Goal: Task Accomplishment & Management: Use online tool/utility

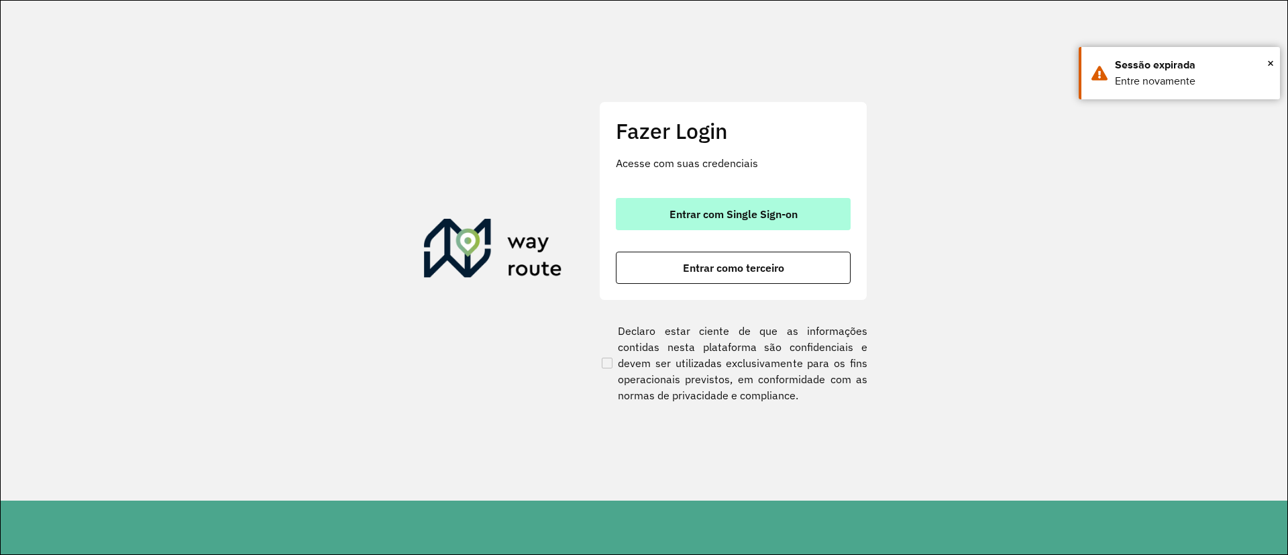
click at [755, 206] on button "Entrar com Single Sign-on" at bounding box center [733, 214] width 235 height 32
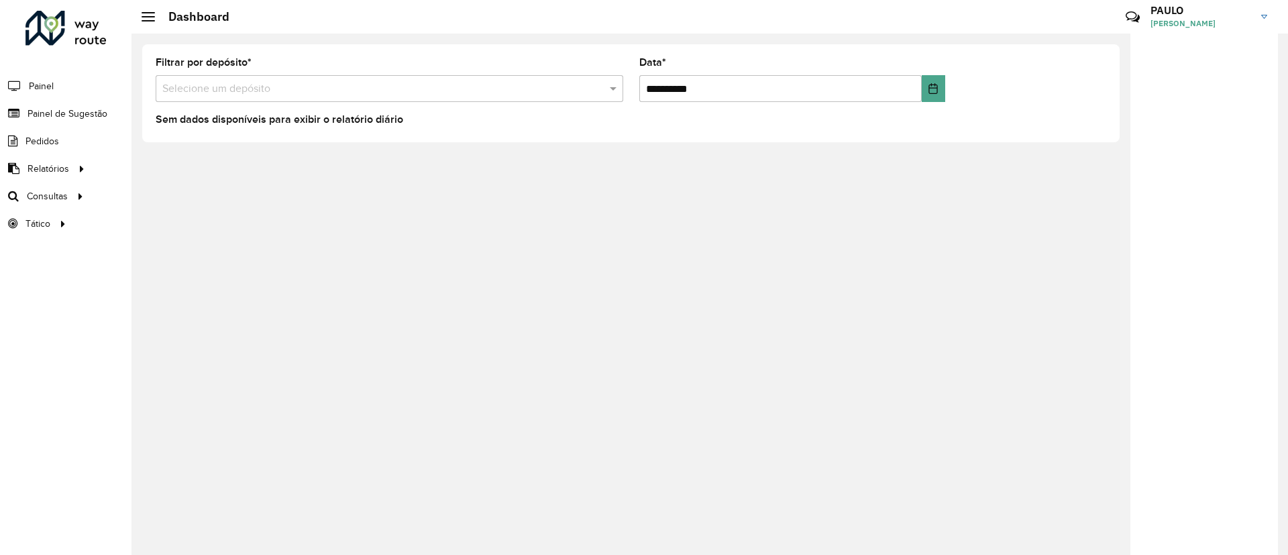
click at [499, 93] on input "text" at bounding box center [375, 89] width 427 height 16
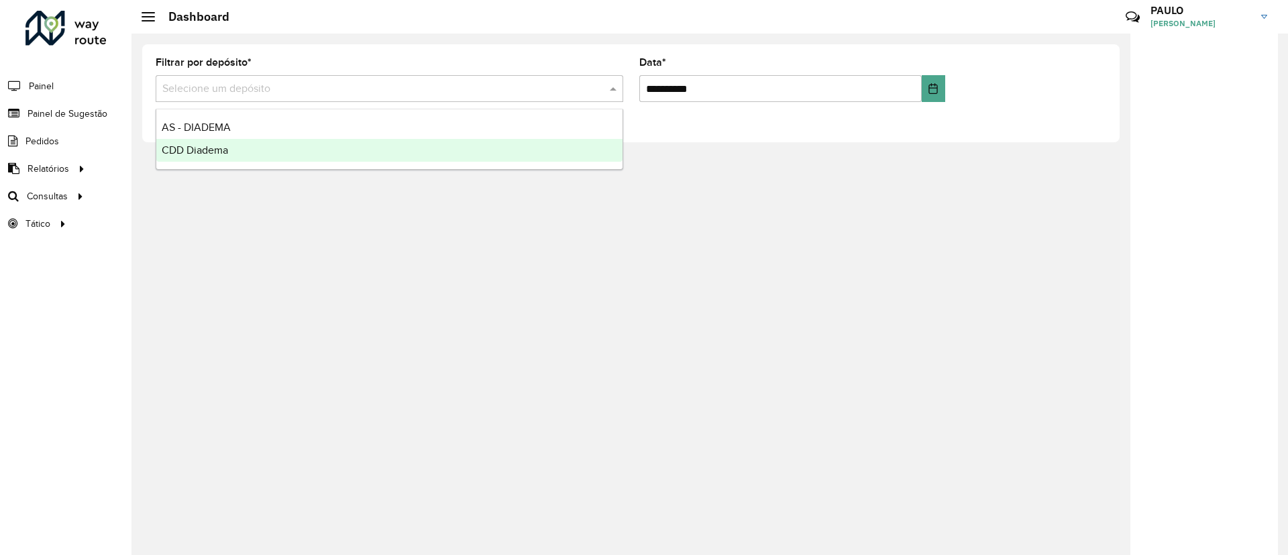
click at [285, 152] on div "CDD Diadema" at bounding box center [389, 150] width 466 height 23
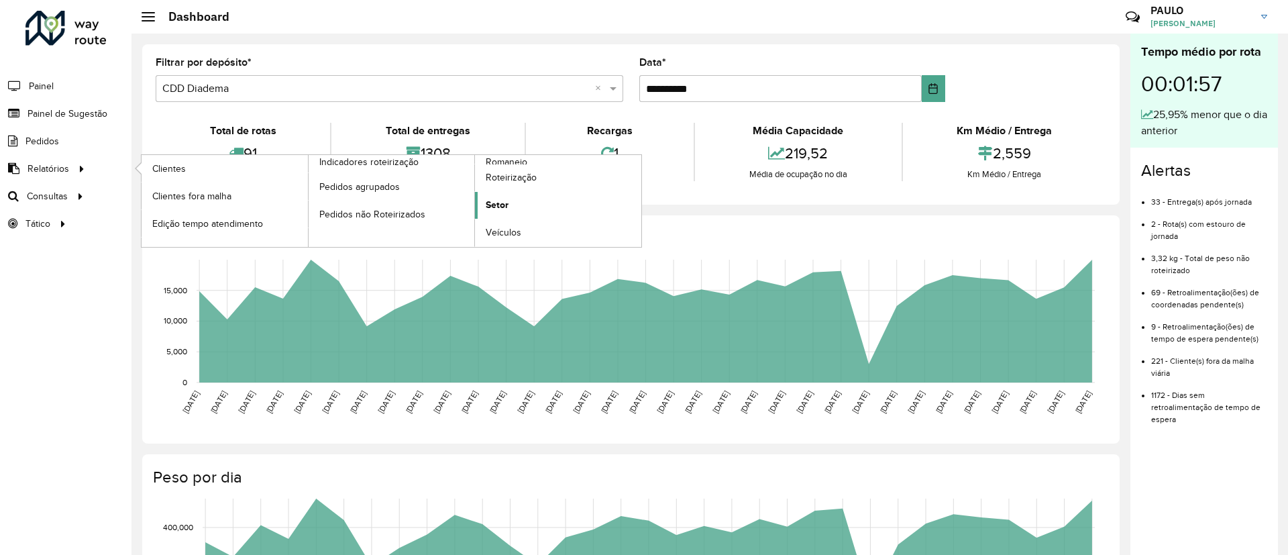
click at [508, 208] on span "Setor" at bounding box center [497, 205] width 23 height 14
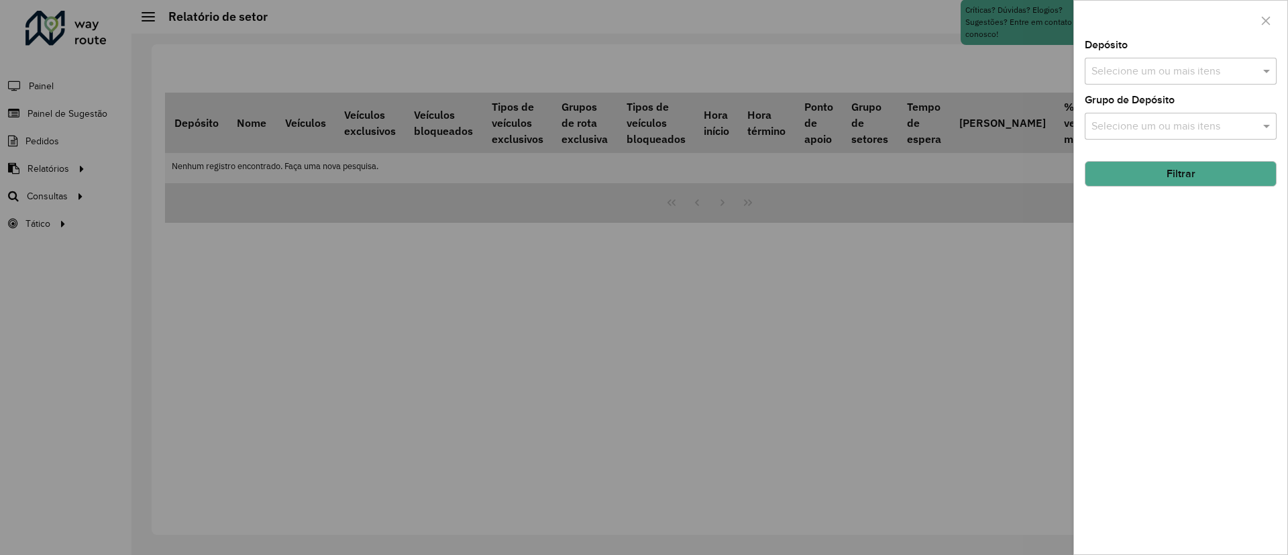
click at [1105, 66] on input "text" at bounding box center [1174, 72] width 172 height 16
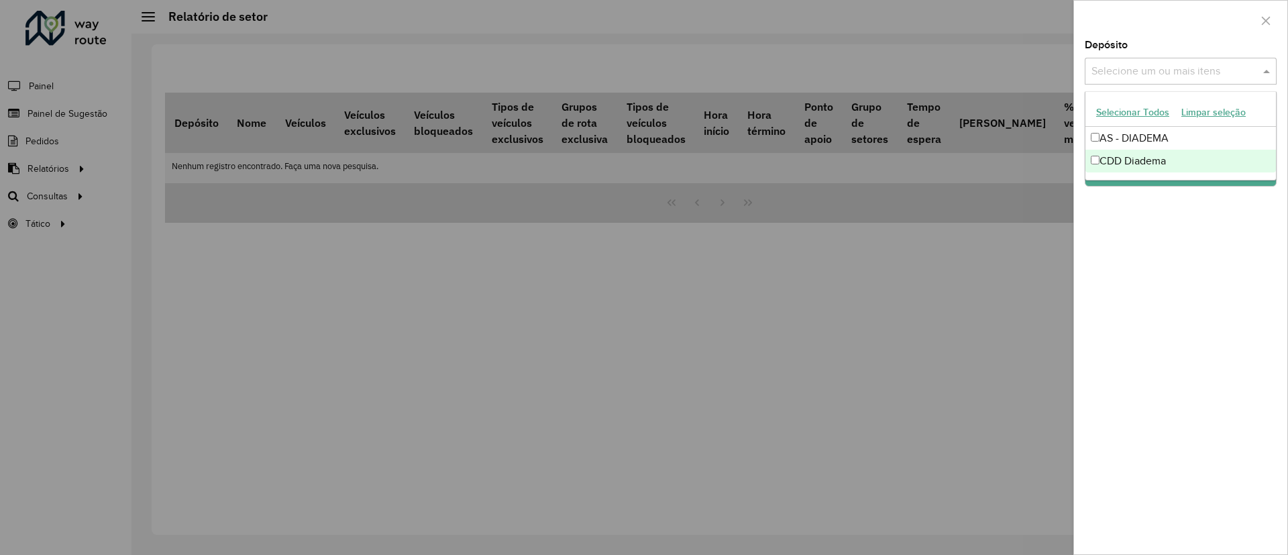
click at [1119, 158] on div "CDD Diadema" at bounding box center [1180, 161] width 190 height 23
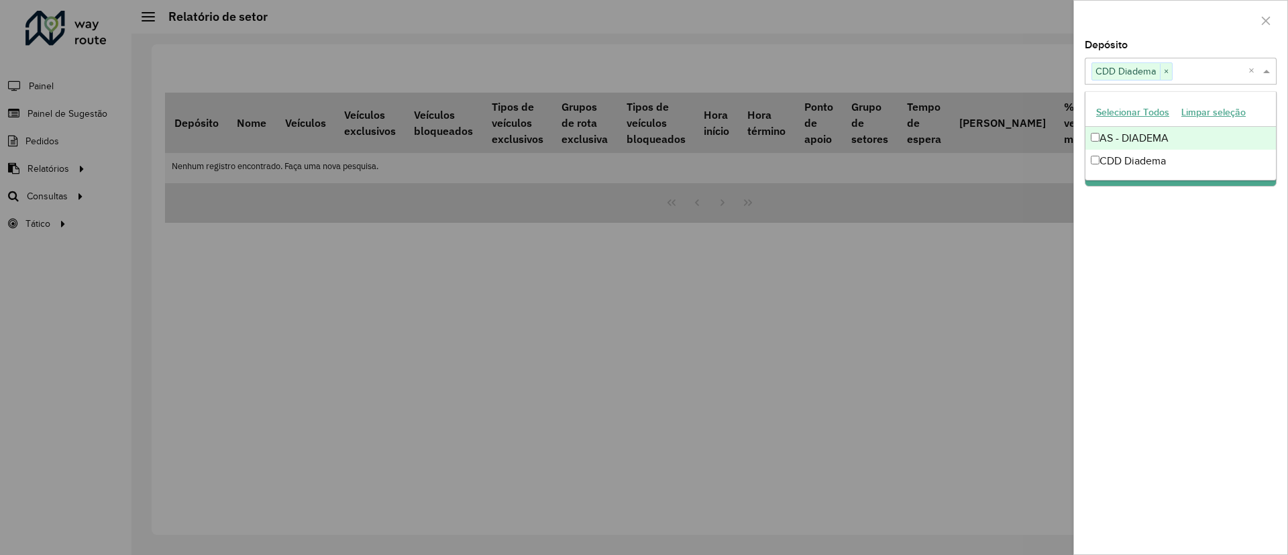
click at [1154, 135] on div "AS - DIADEMA" at bounding box center [1180, 138] width 190 height 23
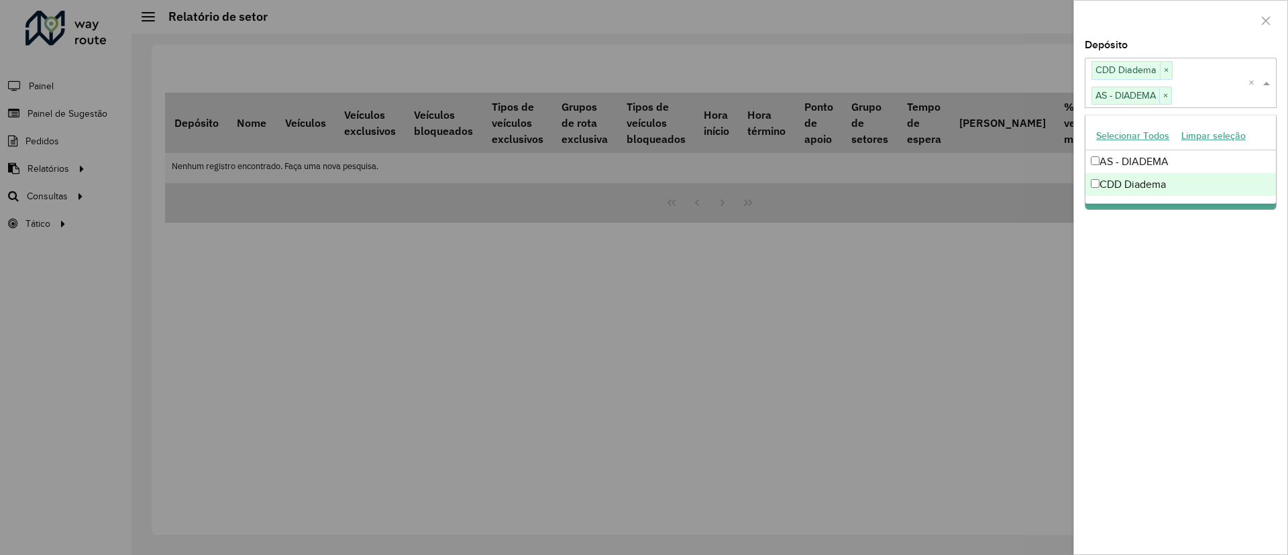
click at [1138, 221] on div "Depósito Selecione um ou mais itens CDD Diadema × AS - DIADEMA × × Grupo de Dep…" at bounding box center [1180, 297] width 213 height 514
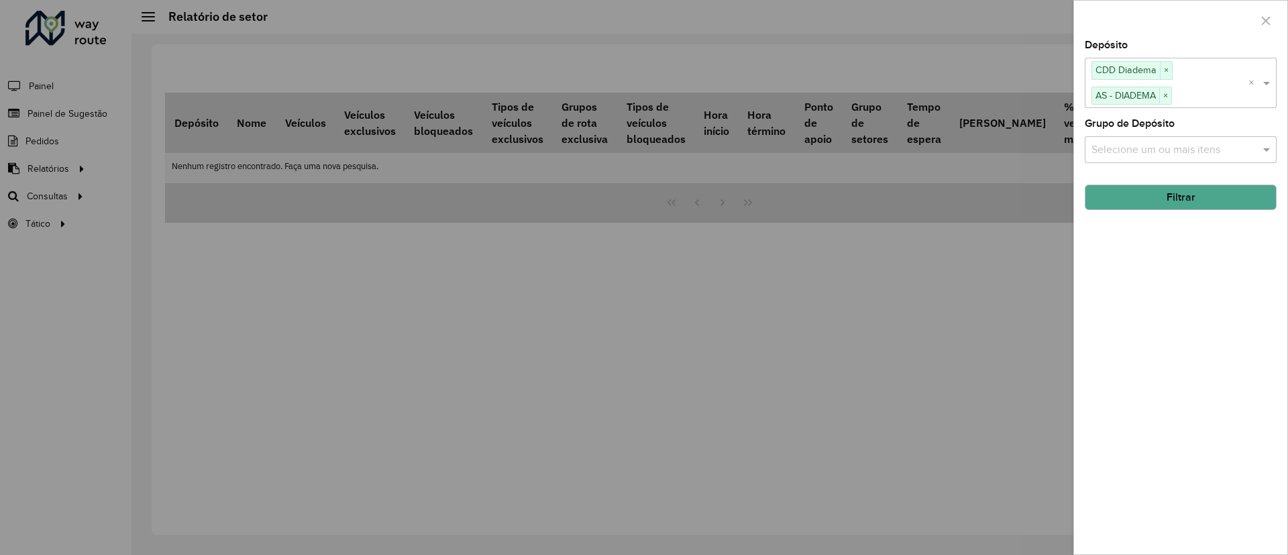
click at [1154, 198] on button "Filtrar" at bounding box center [1181, 196] width 192 height 25
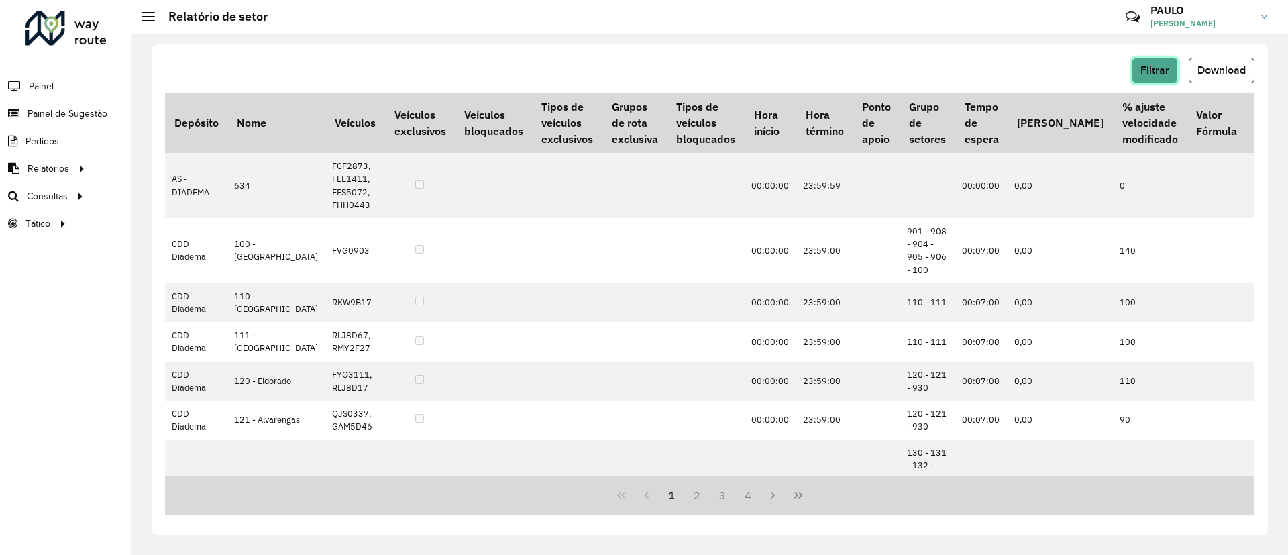
click at [1149, 80] on button "Filtrar" at bounding box center [1154, 70] width 46 height 25
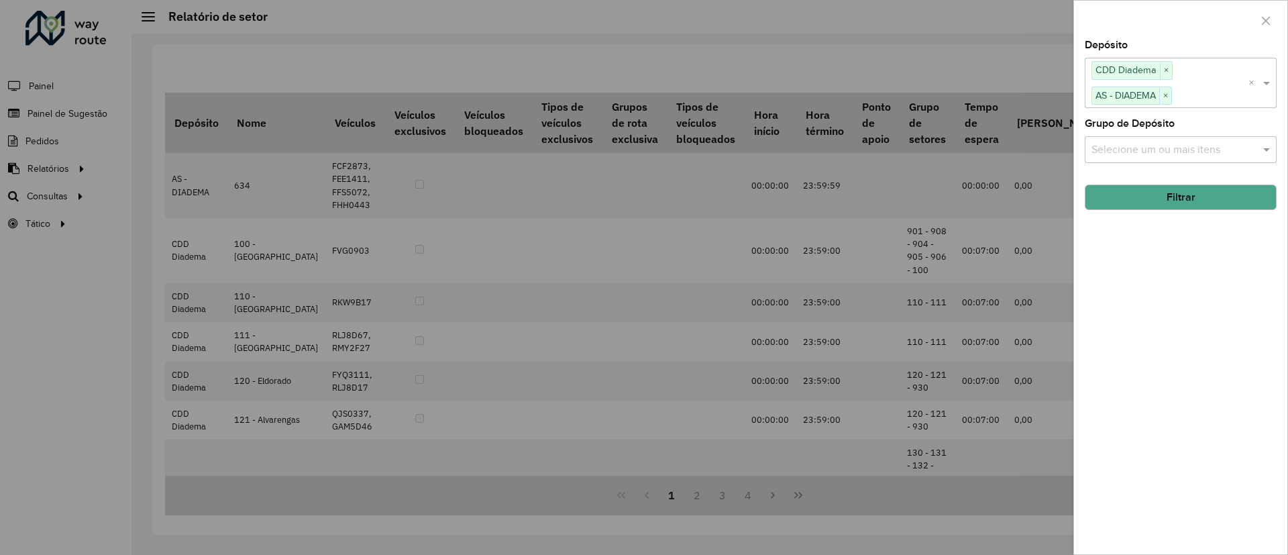
click at [1159, 142] on input "text" at bounding box center [1174, 150] width 172 height 16
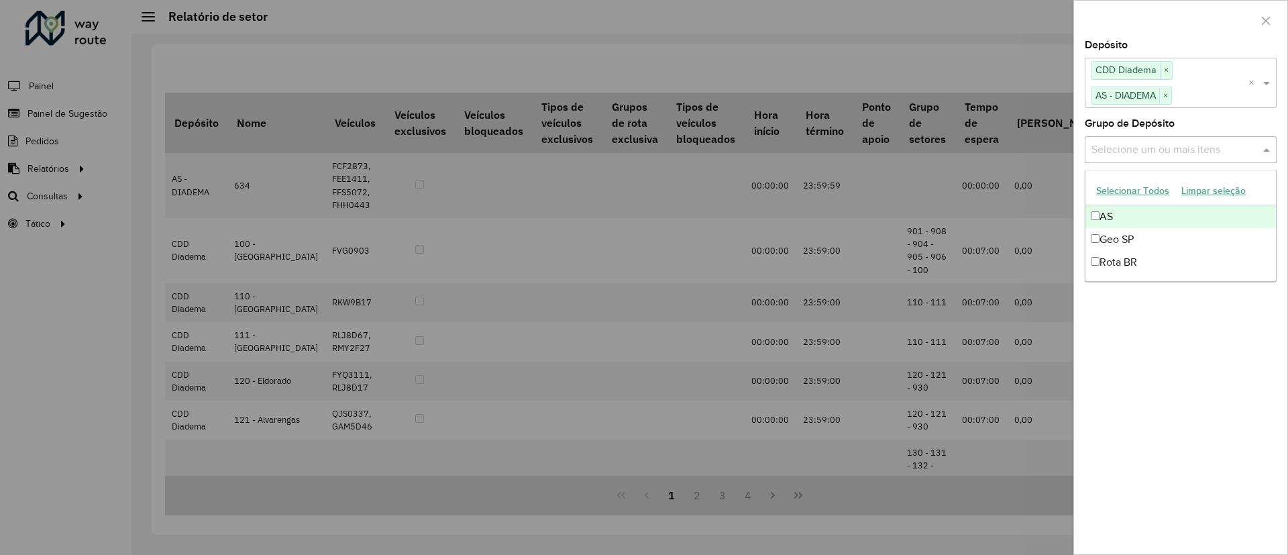
click at [1159, 142] on input "text" at bounding box center [1174, 150] width 172 height 16
click at [1196, 340] on div "Depósito Selecione um ou mais itens CDD Diadema × AS - DIADEMA × × Grupo de Dep…" at bounding box center [1180, 297] width 213 height 514
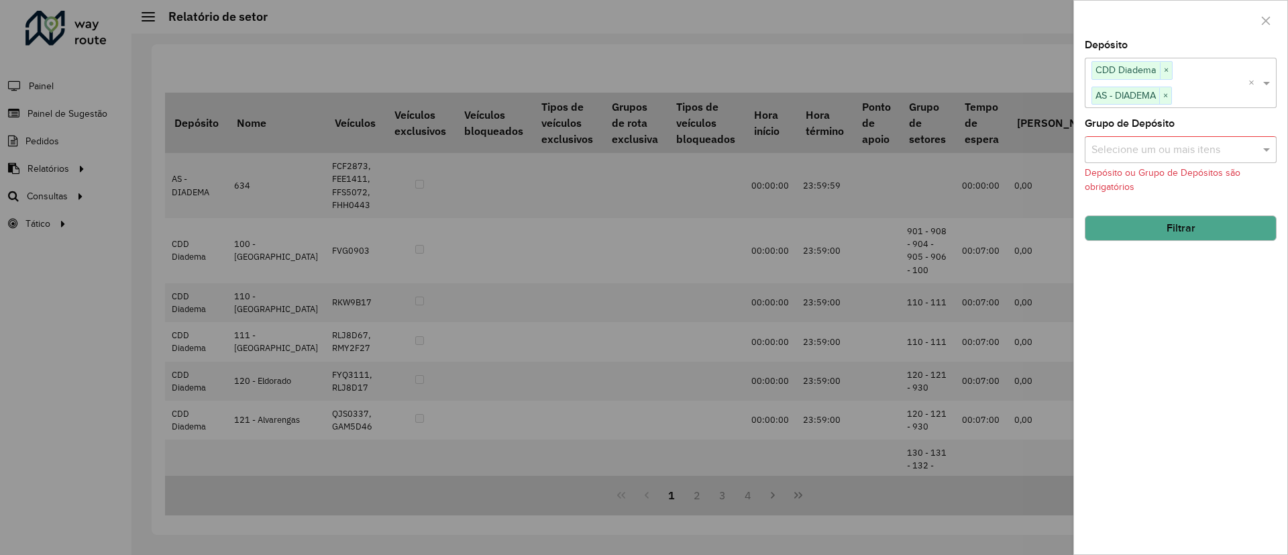
click at [1193, 233] on button "Filtrar" at bounding box center [1181, 227] width 192 height 25
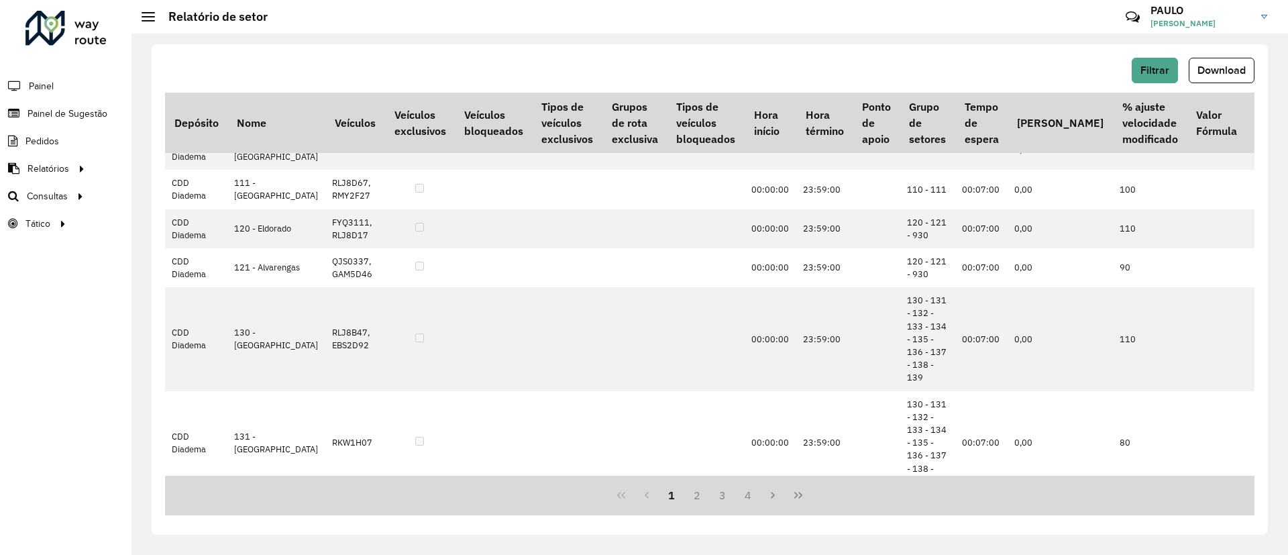
scroll to position [153, 0]
click at [165, 218] on span "Setores" at bounding box center [168, 224] width 33 height 14
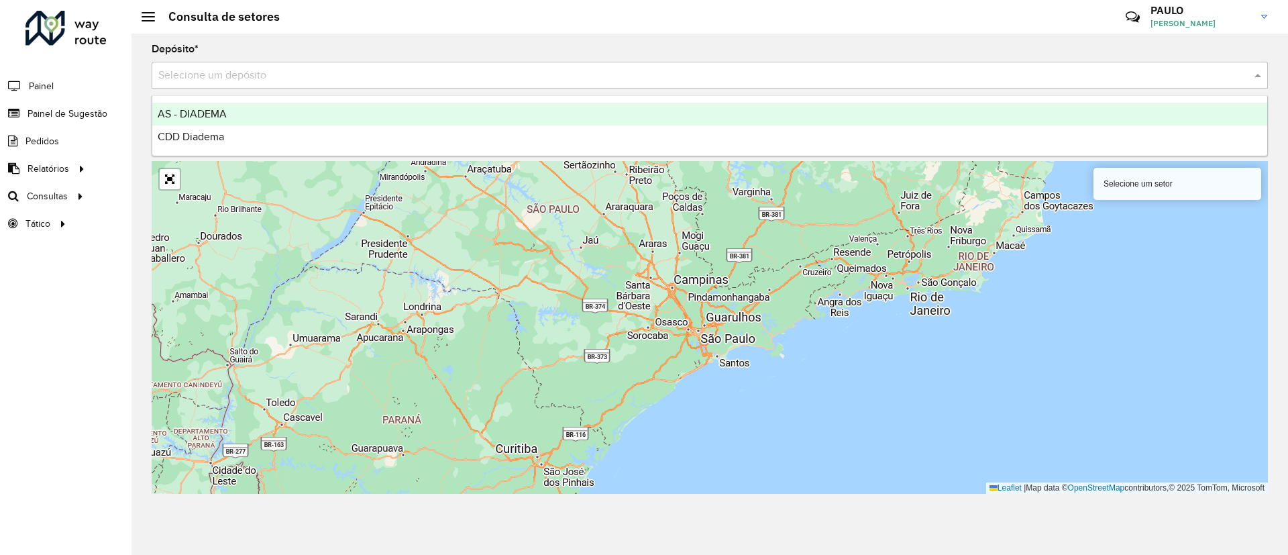
click at [345, 73] on input "text" at bounding box center [696, 76] width 1076 height 16
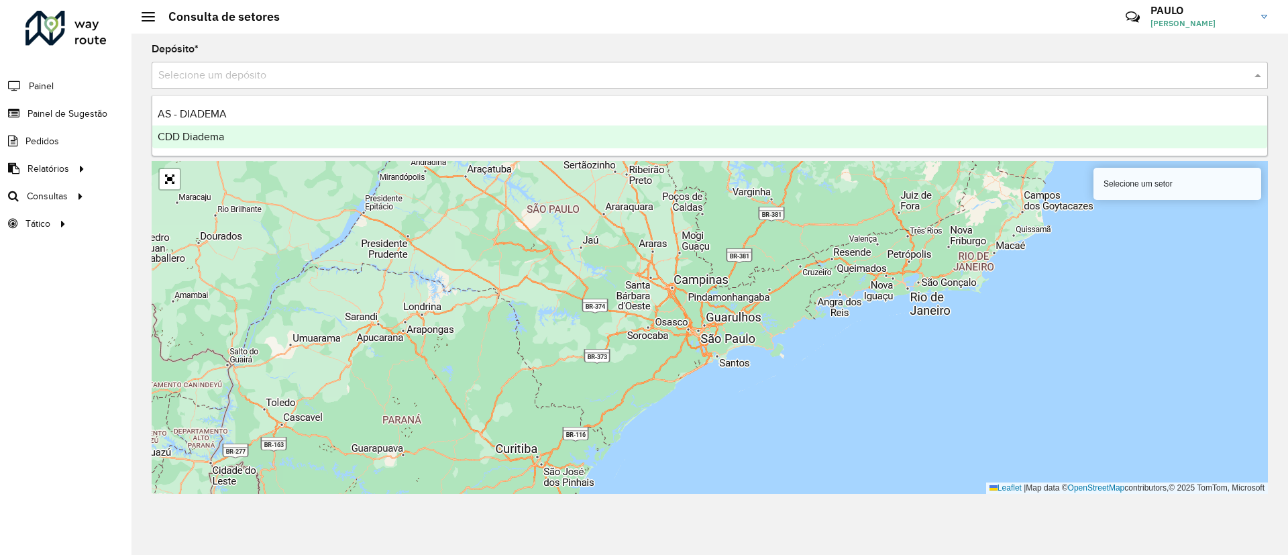
click at [234, 144] on div "CDD Diadema" at bounding box center [709, 136] width 1115 height 23
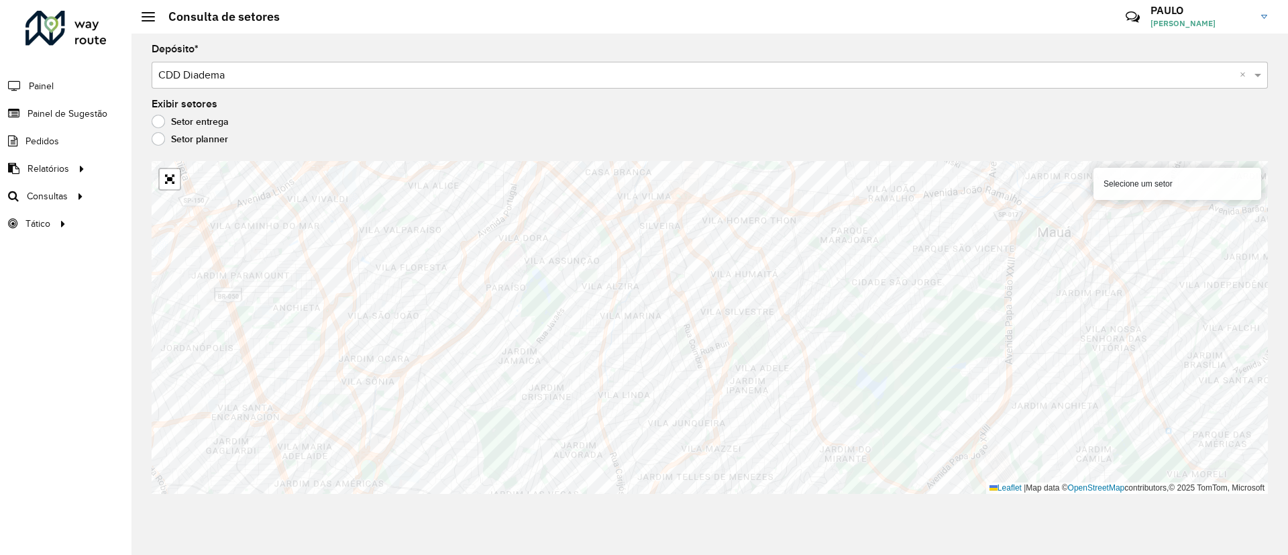
click at [1124, 185] on div "Selecione um setor" at bounding box center [1177, 184] width 168 height 32
click at [1197, 185] on div "Selecione um setor" at bounding box center [1177, 184] width 168 height 32
click at [1109, 193] on div "Selecione um setor" at bounding box center [1177, 184] width 168 height 32
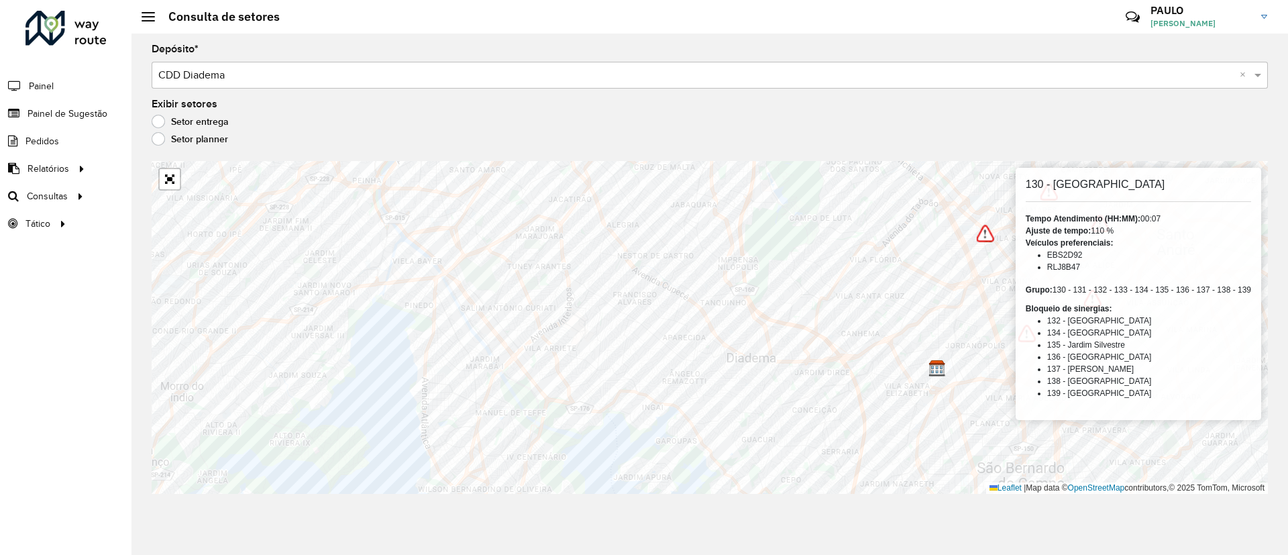
click at [145, 13] on div at bounding box center [148, 16] width 13 height 9
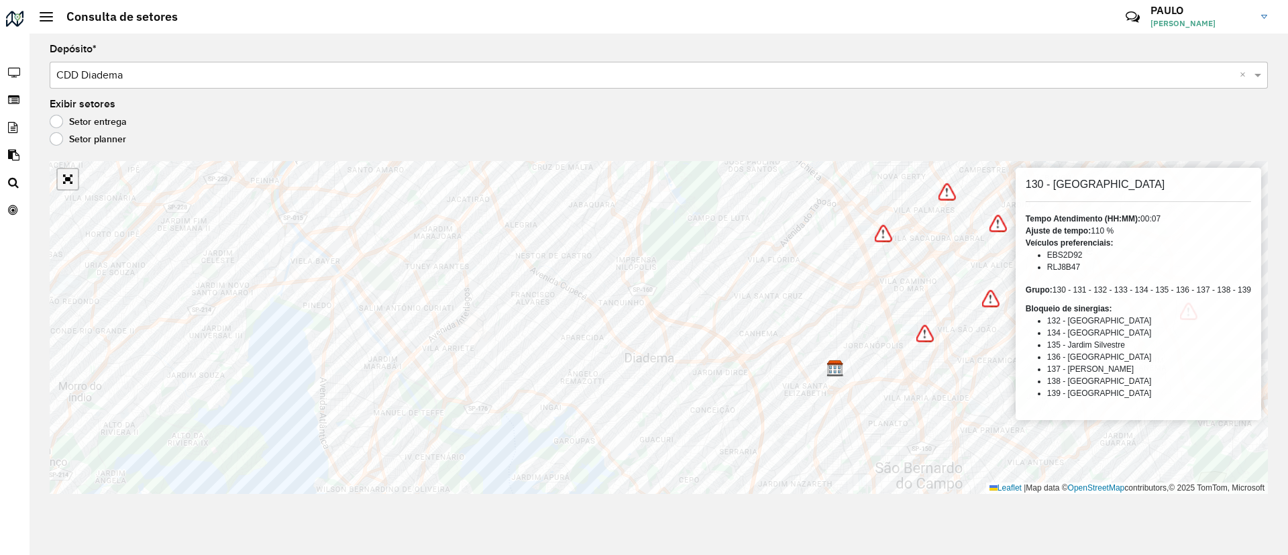
click at [64, 184] on link "Abrir mapa em tela cheia" at bounding box center [68, 179] width 20 height 20
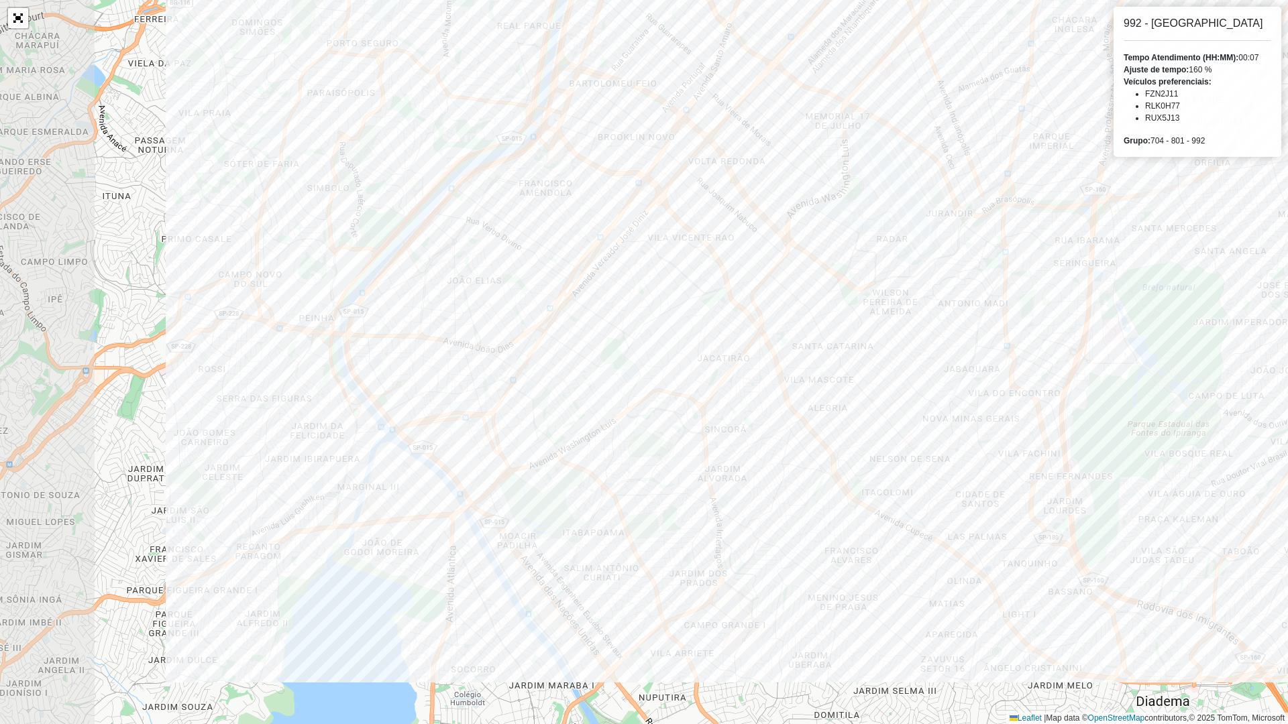
click at [1198, 81] on div "992 - Santo Amaro Tempo Atendimento (HH:MM): 00:07 Ajuste de tempo: 160 % Veícu…" at bounding box center [644, 362] width 1288 height 724
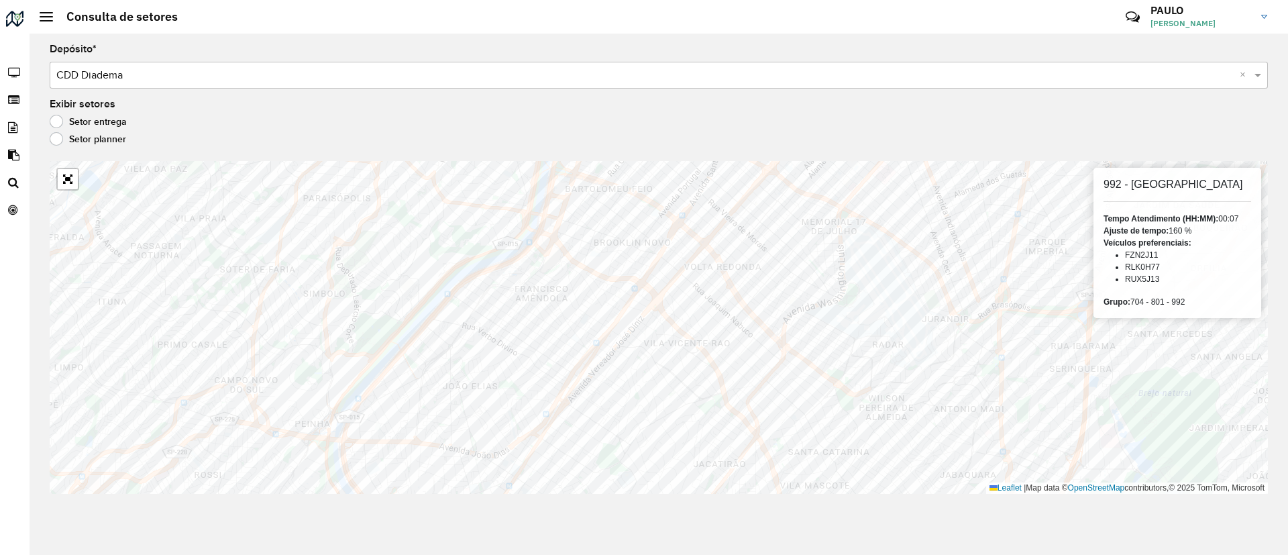
drag, startPoint x: 474, startPoint y: 158, endPoint x: 43, endPoint y: 9, distance: 455.6
click at [43, 9] on hb-header "Consulta de setores Críticas? Dúvidas? Elogios? Sugestões? Entre em contato con…" at bounding box center [659, 17] width 1258 height 34
click at [43, 9] on div "Consulta de setores" at bounding box center [109, 16] width 138 height 15
click at [46, 16] on span at bounding box center [46, 16] width 13 height 1
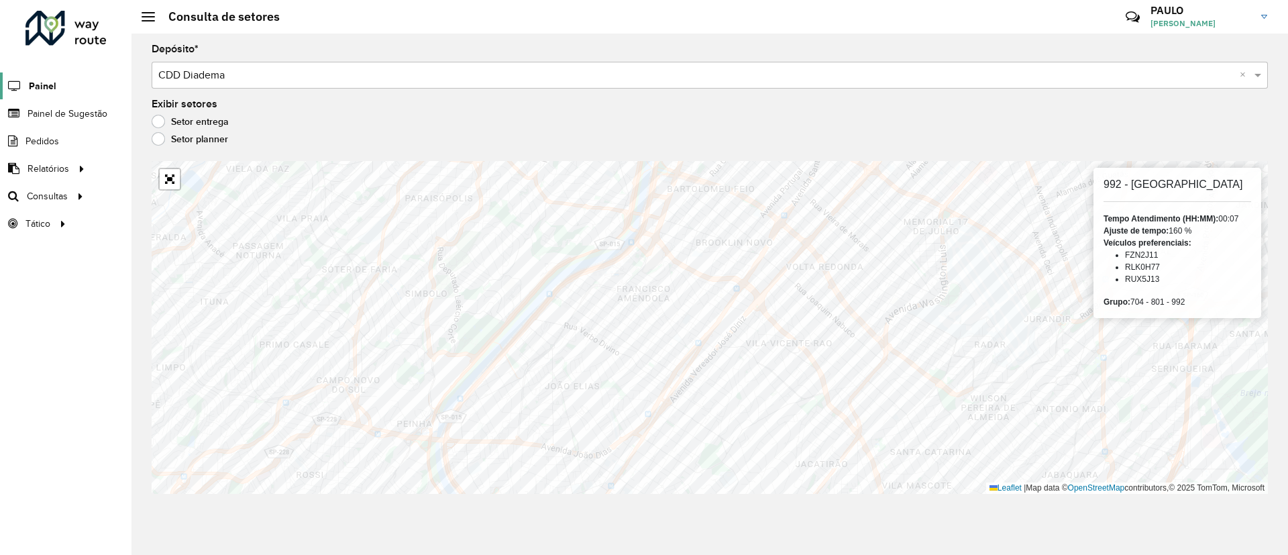
click at [50, 94] on link "Painel" at bounding box center [28, 85] width 56 height 27
click at [170, 189] on span "Roteirização" at bounding box center [179, 196] width 54 height 14
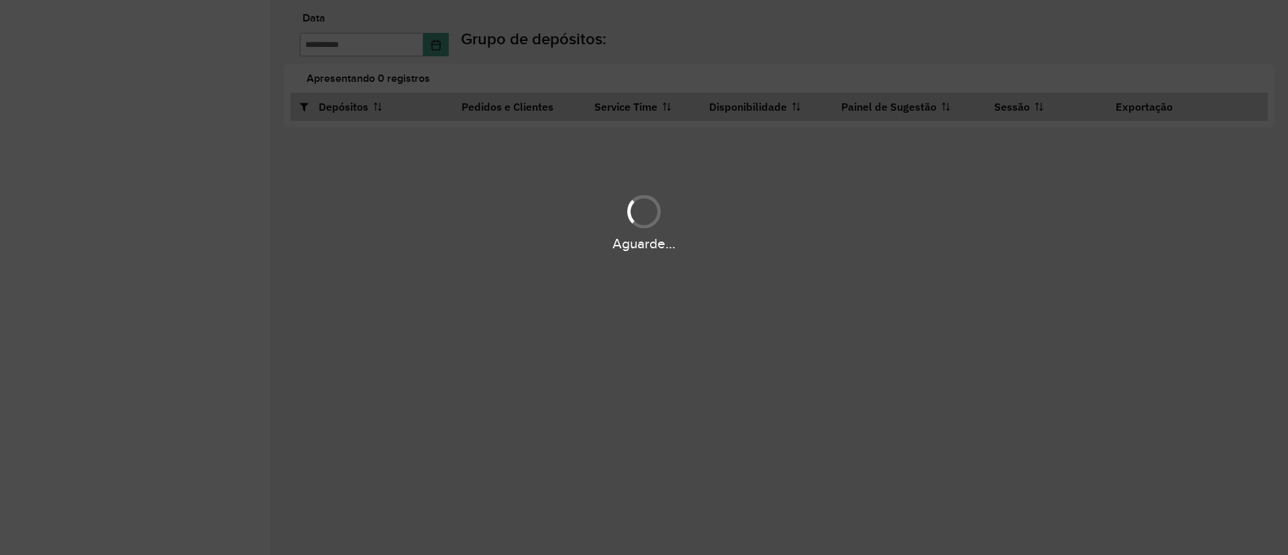
type input "**********"
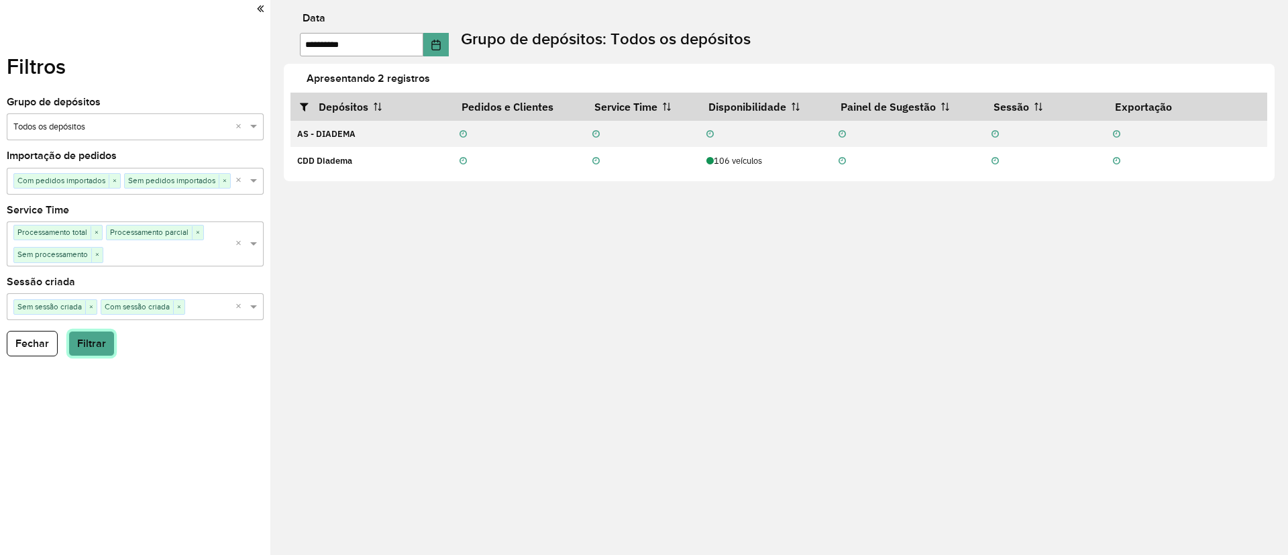
click at [87, 349] on button "Filtrar" at bounding box center [91, 343] width 46 height 25
click at [257, 9] on icon at bounding box center [260, 9] width 7 height 12
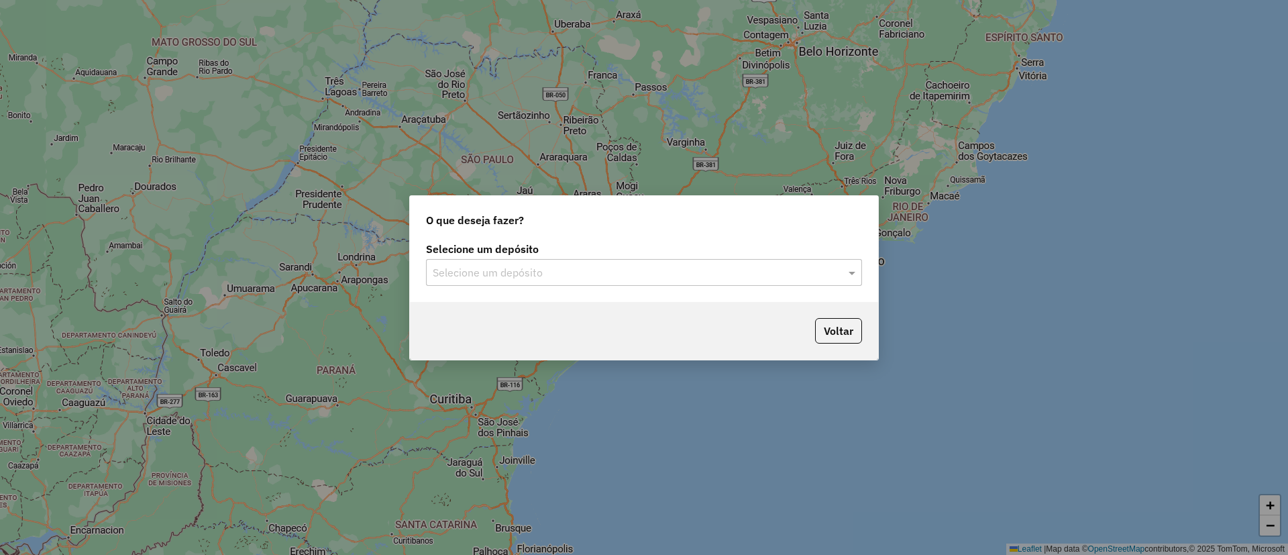
click at [634, 279] on input "text" at bounding box center [631, 273] width 396 height 16
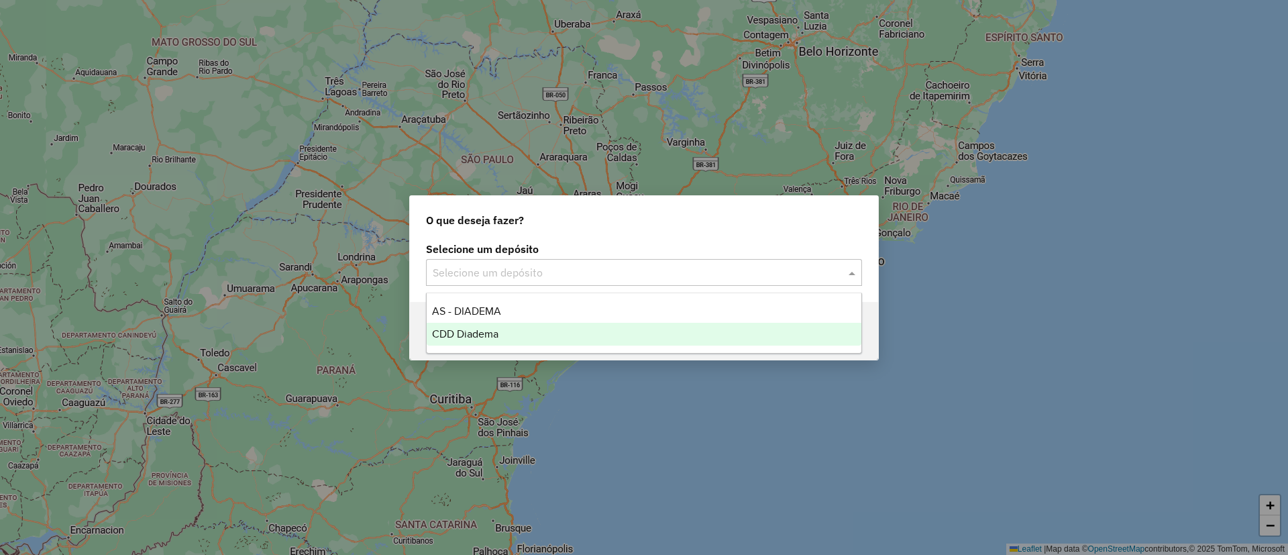
click at [533, 330] on div "CDD Diadema" at bounding box center [644, 334] width 435 height 23
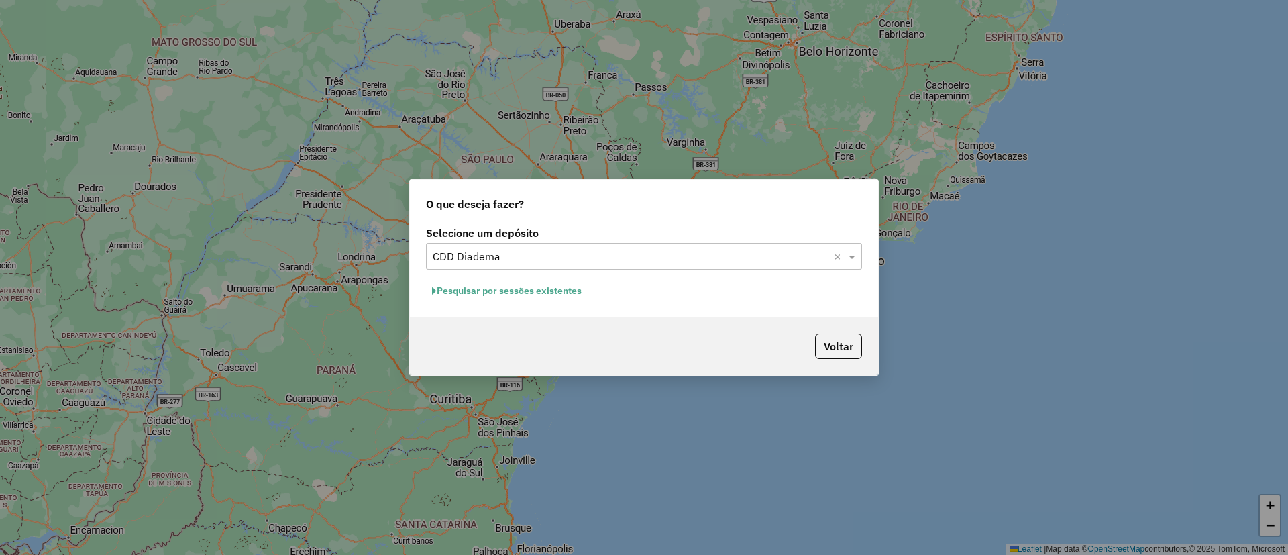
click at [520, 285] on button "Pesquisar por sessões existentes" at bounding box center [507, 290] width 162 height 21
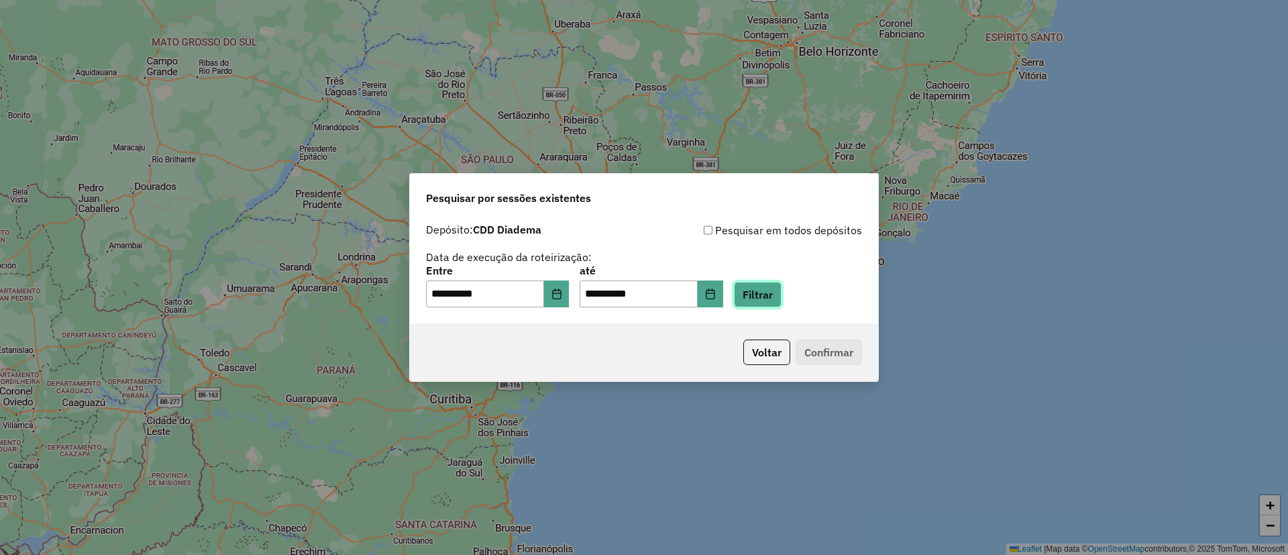
click at [775, 295] on button "Filtrar" at bounding box center [758, 294] width 48 height 25
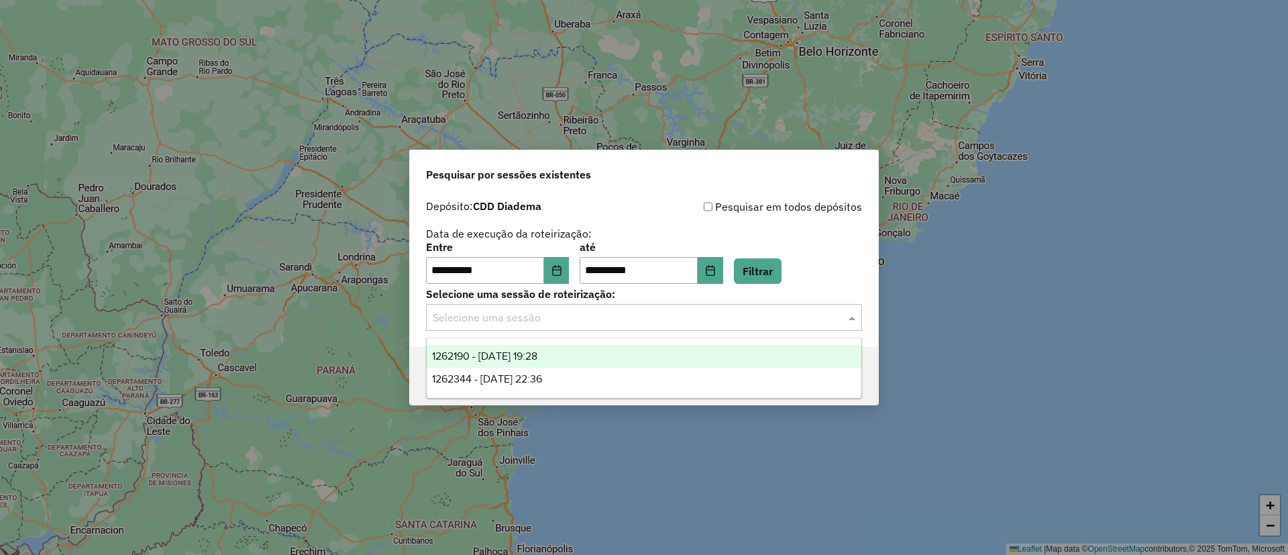
click at [791, 322] on input "text" at bounding box center [631, 318] width 396 height 16
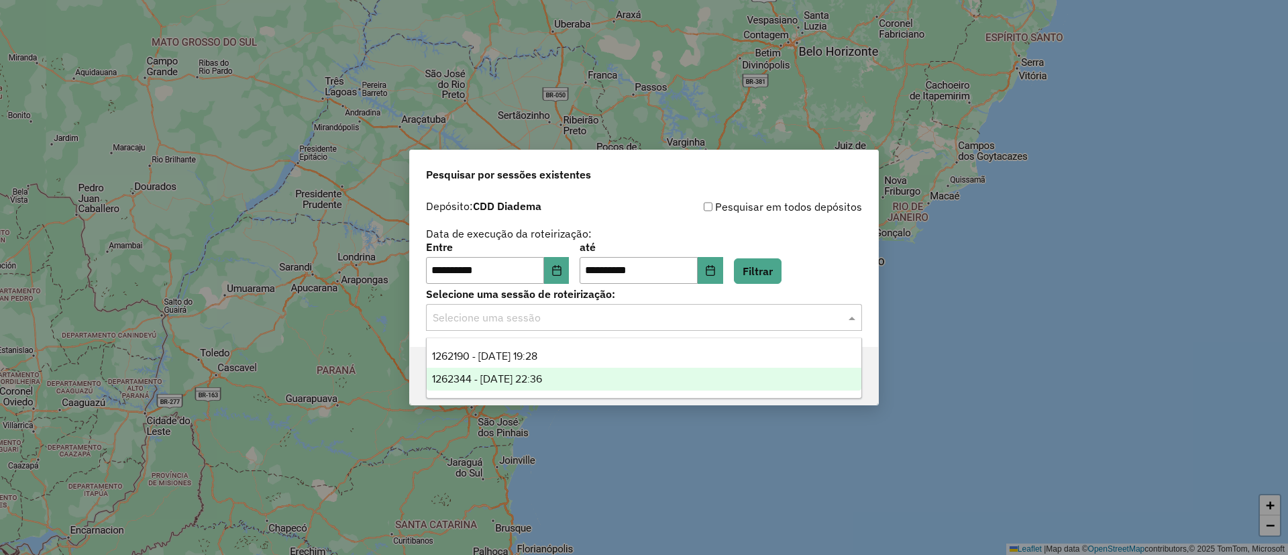
click at [542, 378] on span "1262344 - 09/09/2025 22:36" at bounding box center [487, 378] width 110 height 11
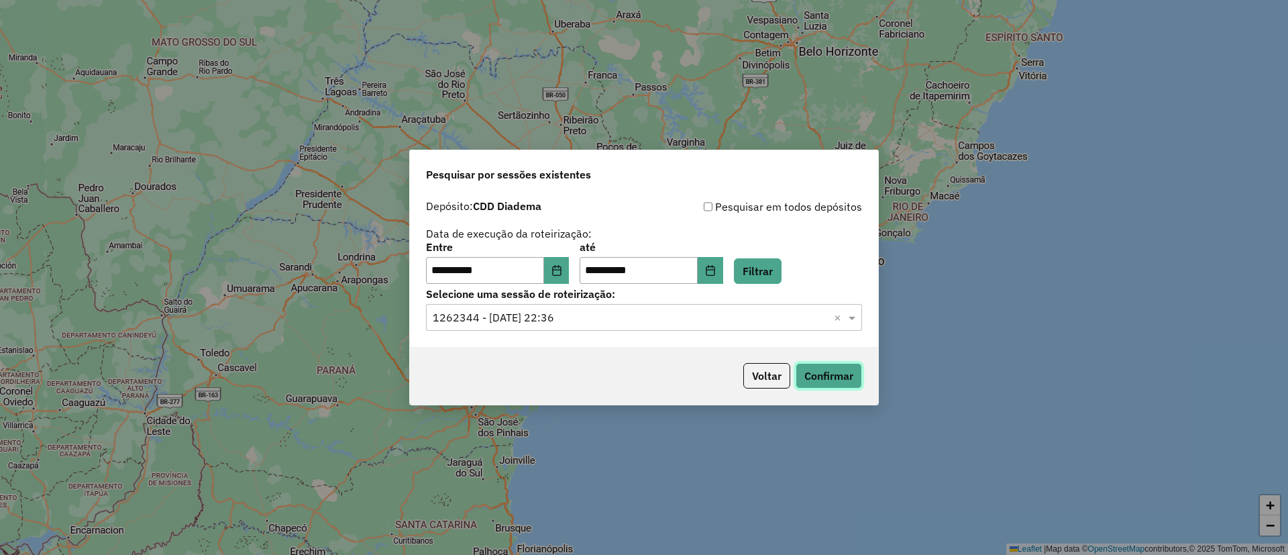
click at [825, 376] on button "Confirmar" at bounding box center [828, 375] width 66 height 25
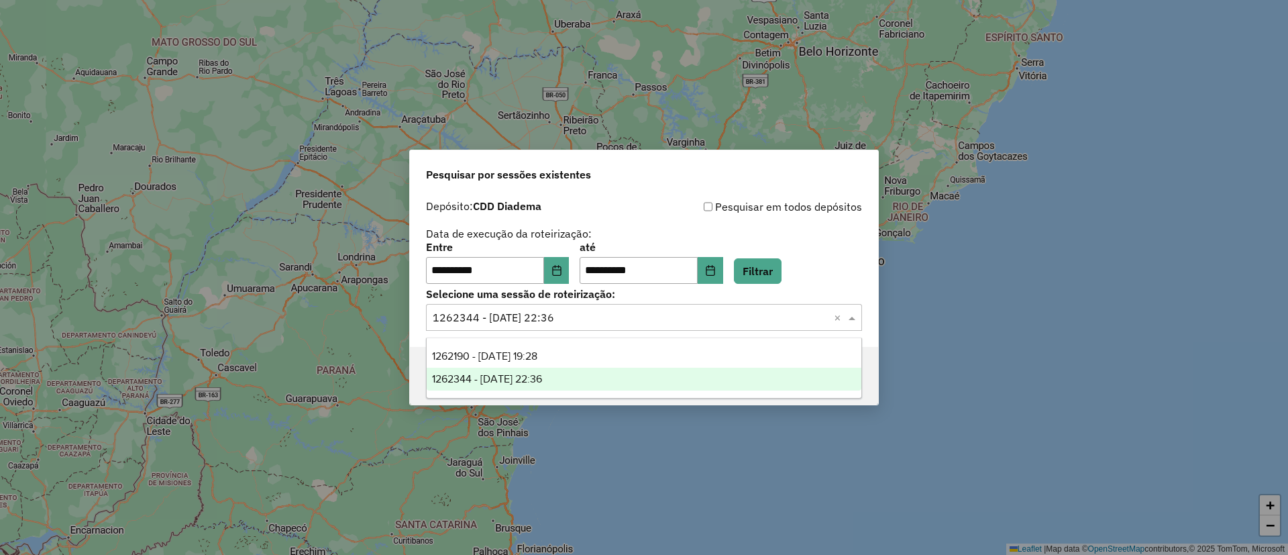
click at [763, 311] on input "text" at bounding box center [631, 318] width 396 height 16
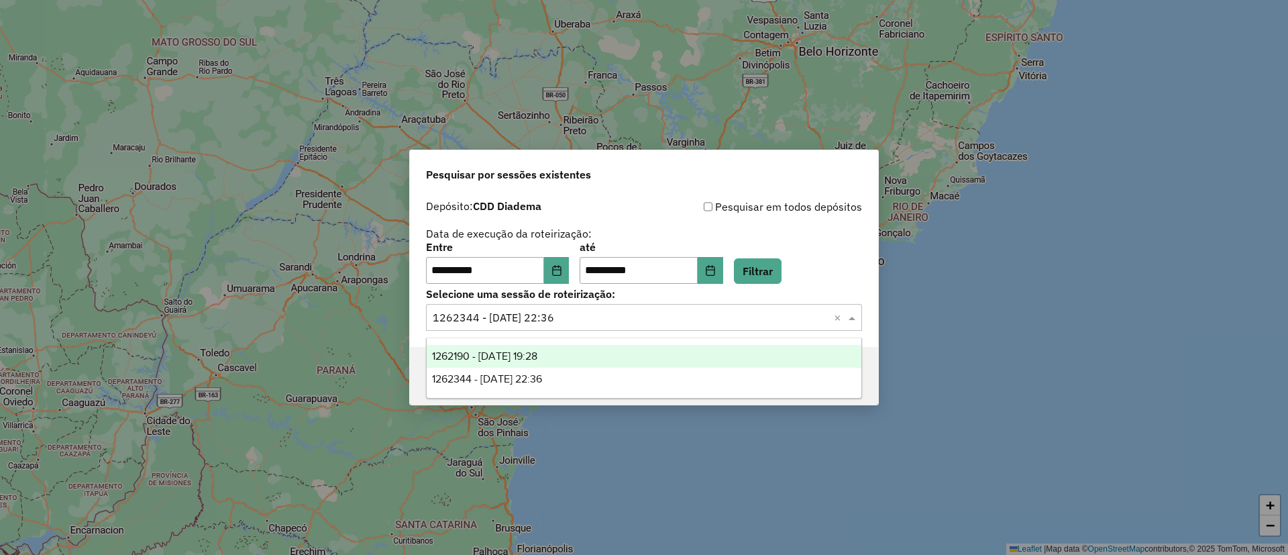
click at [598, 362] on div "1262190 - 09/09/2025 19:28" at bounding box center [644, 356] width 435 height 23
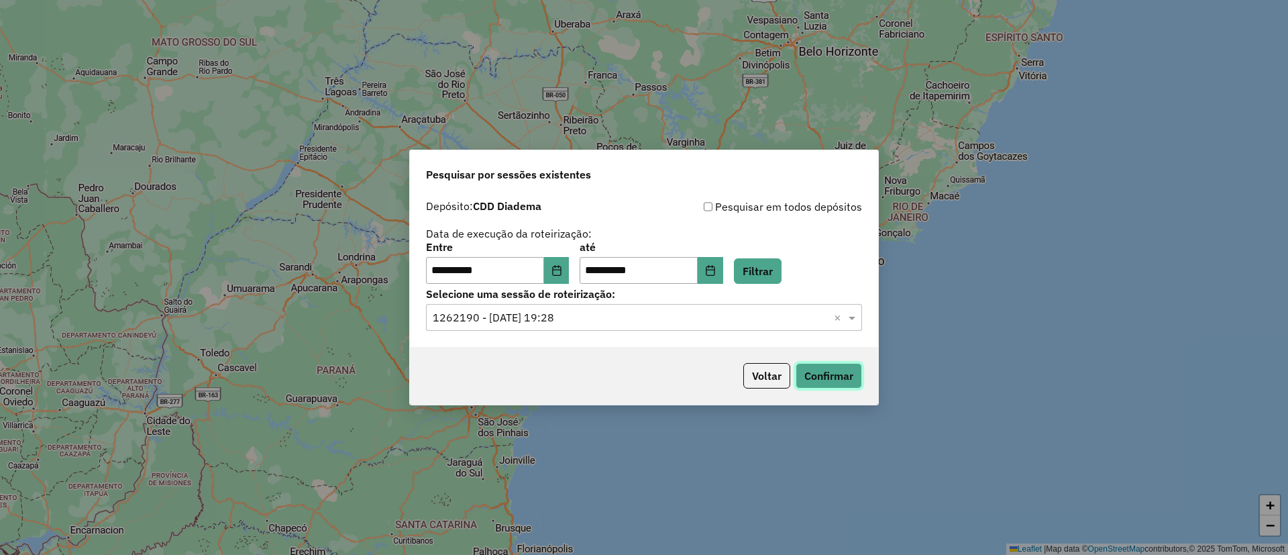
click at [826, 380] on button "Confirmar" at bounding box center [828, 375] width 66 height 25
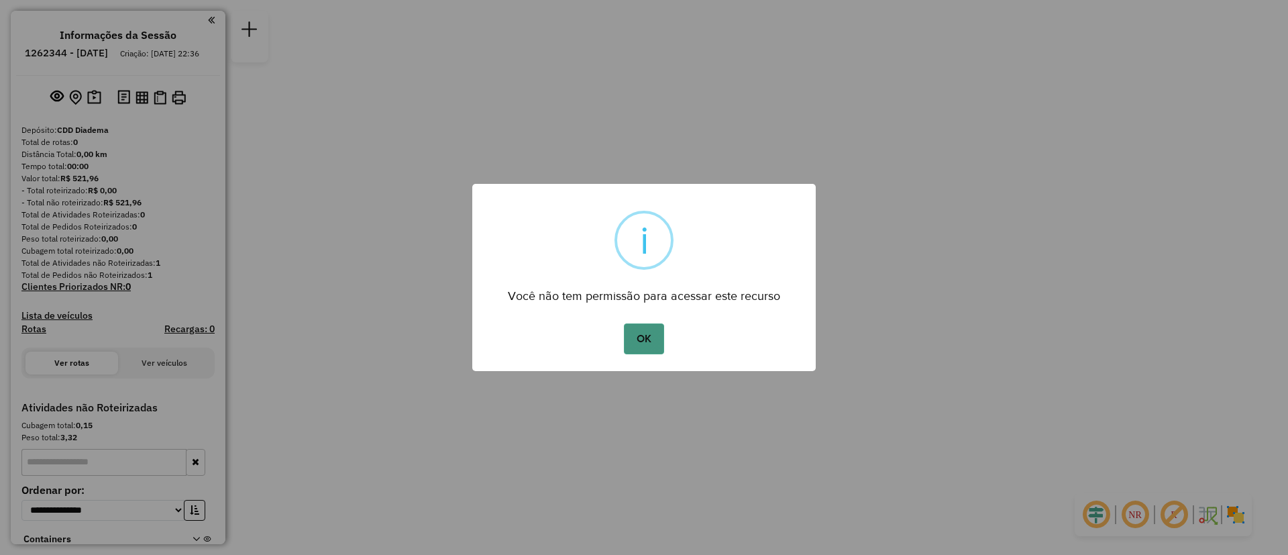
click at [659, 345] on button "OK" at bounding box center [644, 338] width 40 height 31
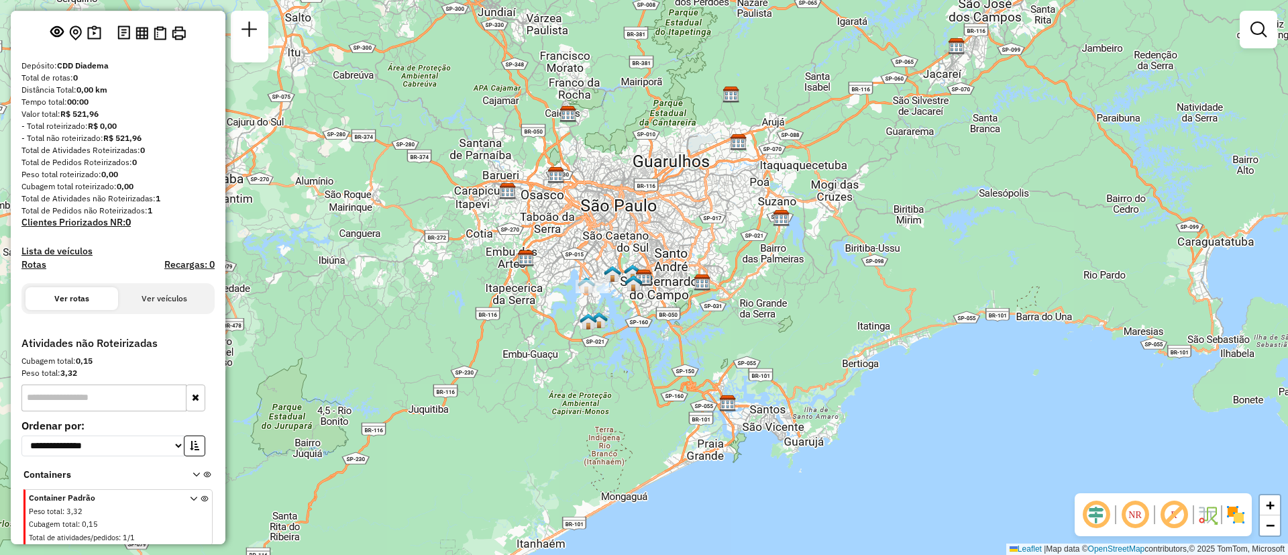
scroll to position [80, 0]
